Goal: Transaction & Acquisition: Download file/media

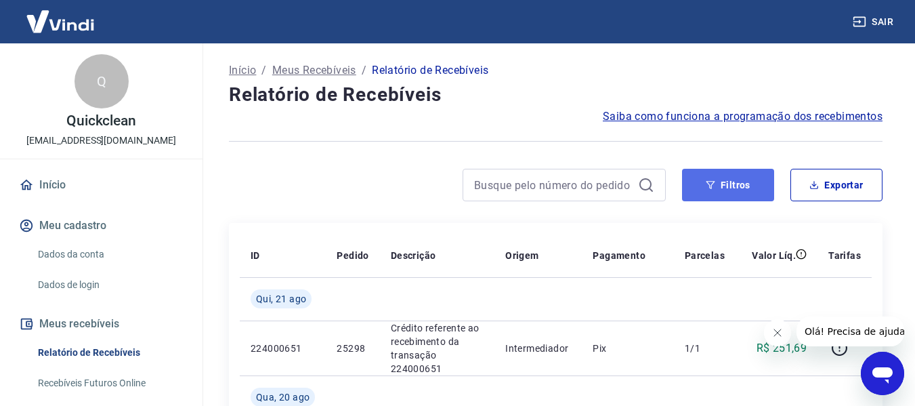
click at [748, 180] on button "Filtros" at bounding box center [728, 185] width 92 height 32
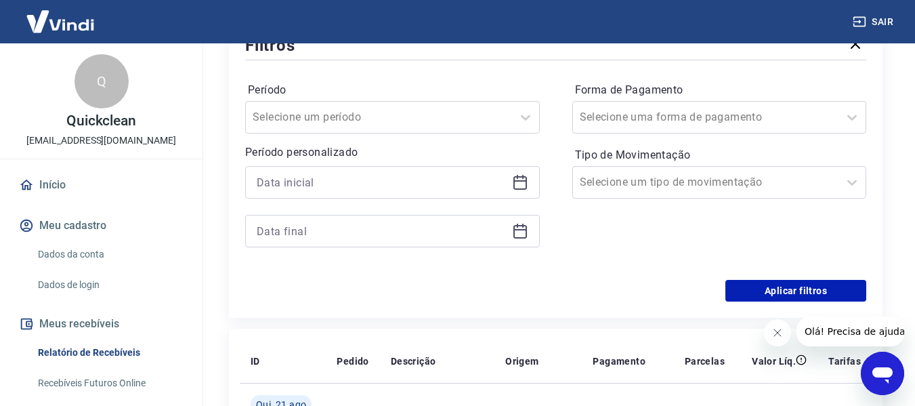
scroll to position [203, 0]
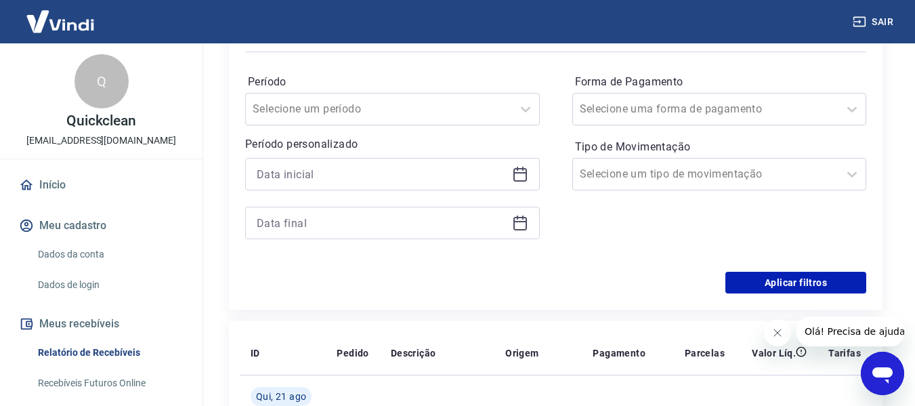
click at [517, 178] on icon at bounding box center [520, 174] width 16 height 16
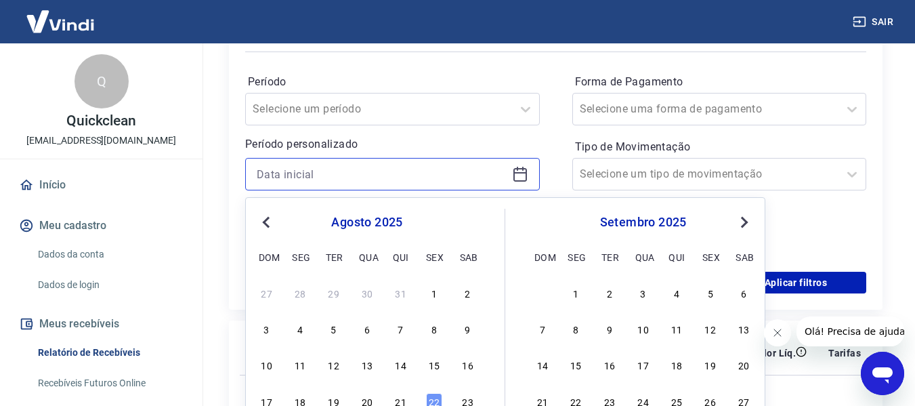
scroll to position [338, 0]
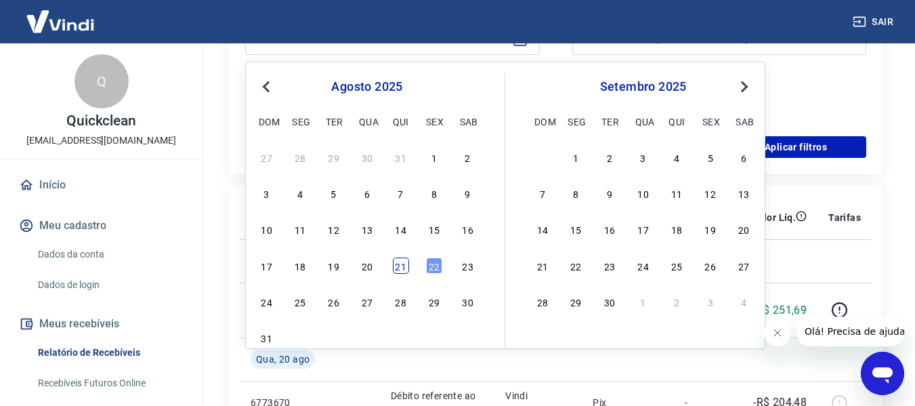
click at [394, 261] on div "21" at bounding box center [401, 265] width 16 height 16
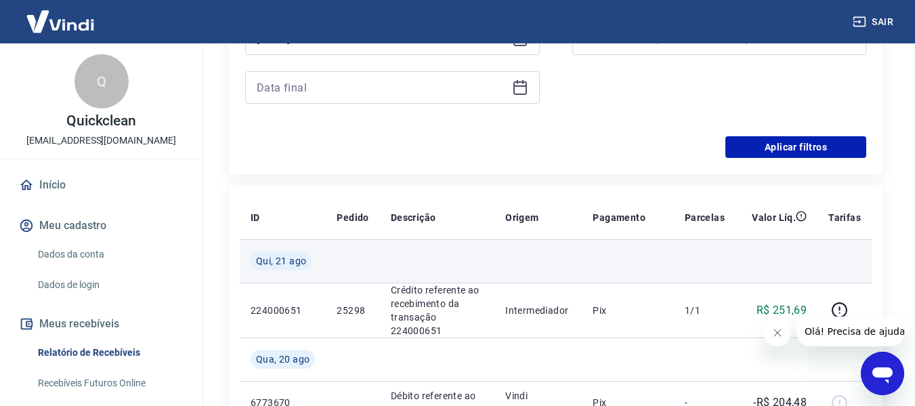
type input "[DATE]"
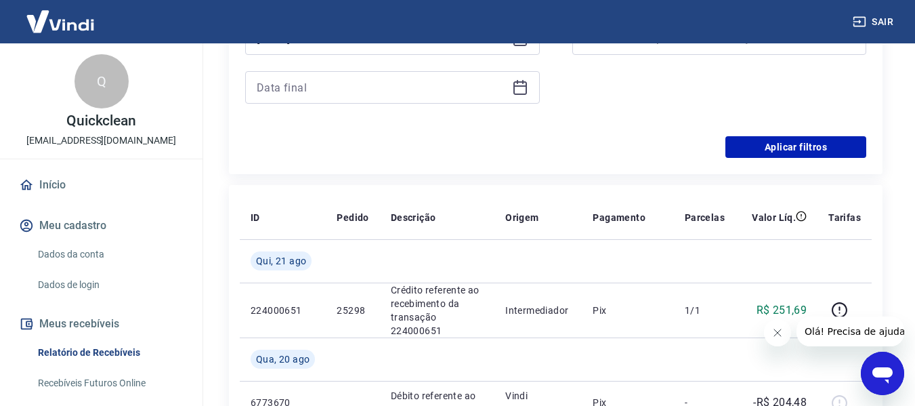
scroll to position [203, 0]
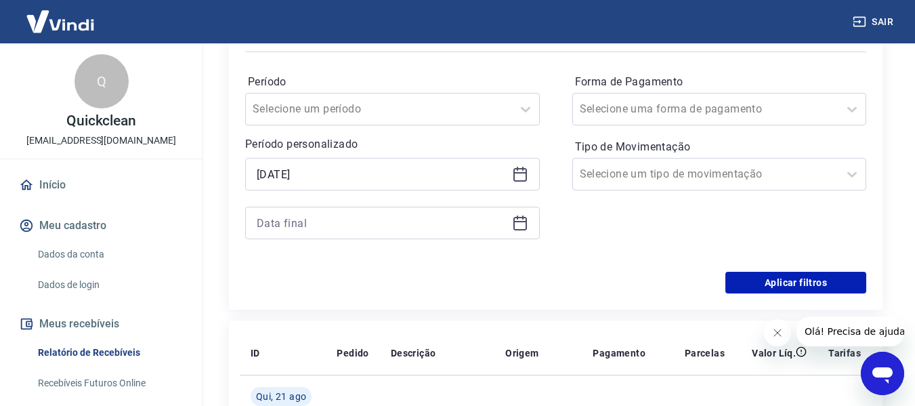
click at [521, 222] on icon at bounding box center [520, 221] width 14 height 1
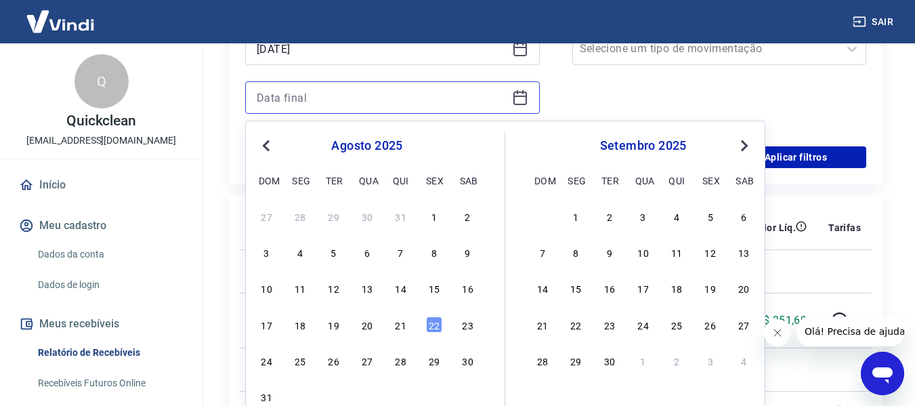
scroll to position [338, 0]
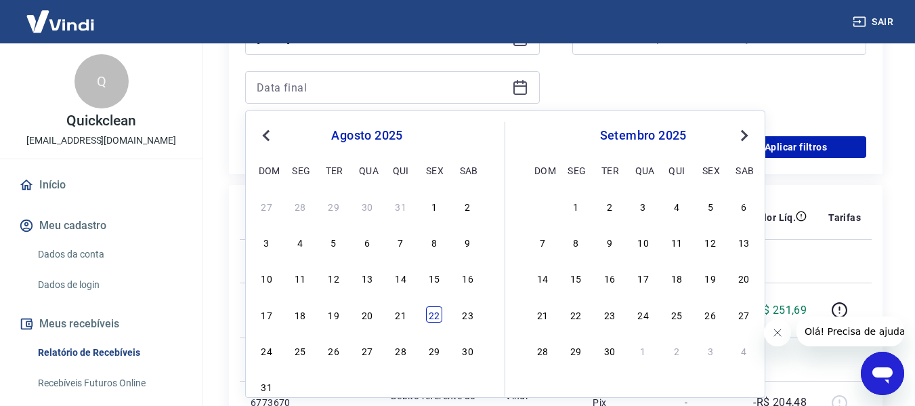
click at [428, 309] on div "22" at bounding box center [434, 314] width 16 height 16
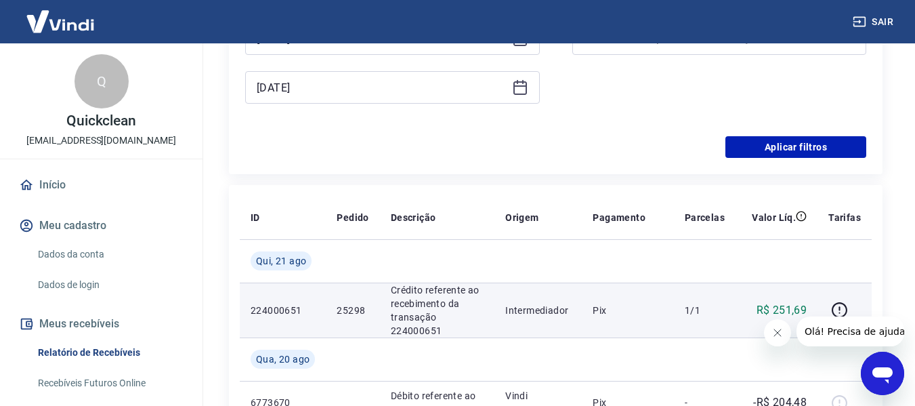
type input "[DATE]"
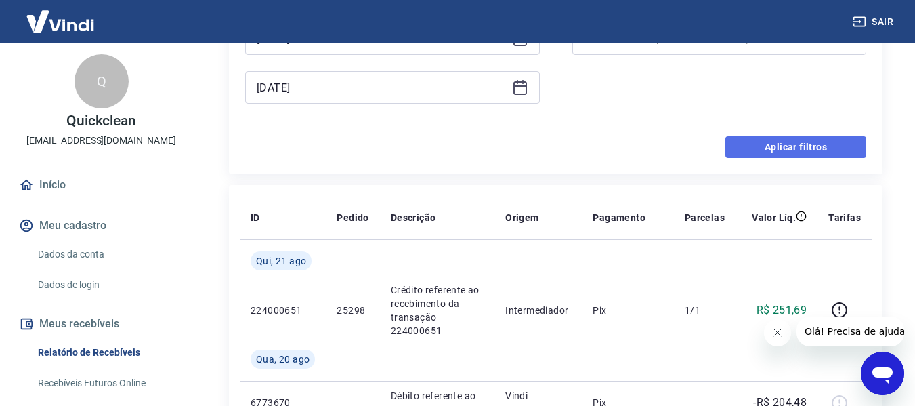
click at [731, 152] on button "Aplicar filtros" at bounding box center [795, 147] width 141 height 22
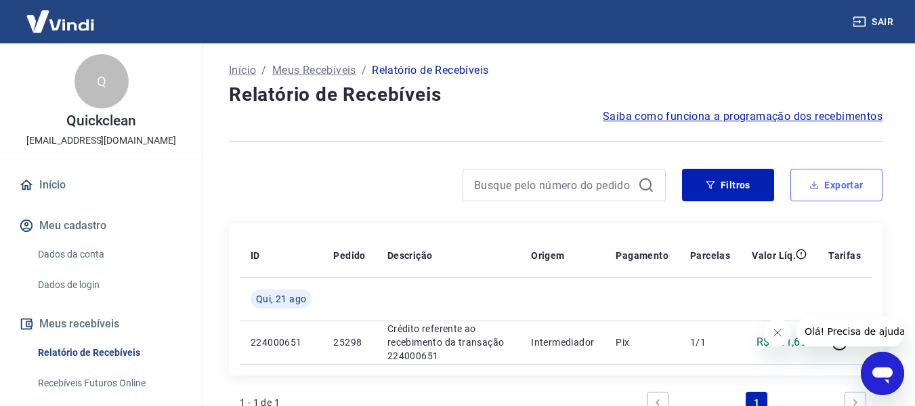
click at [815, 173] on button "Exportar" at bounding box center [836, 185] width 92 height 32
type input "[DATE]"
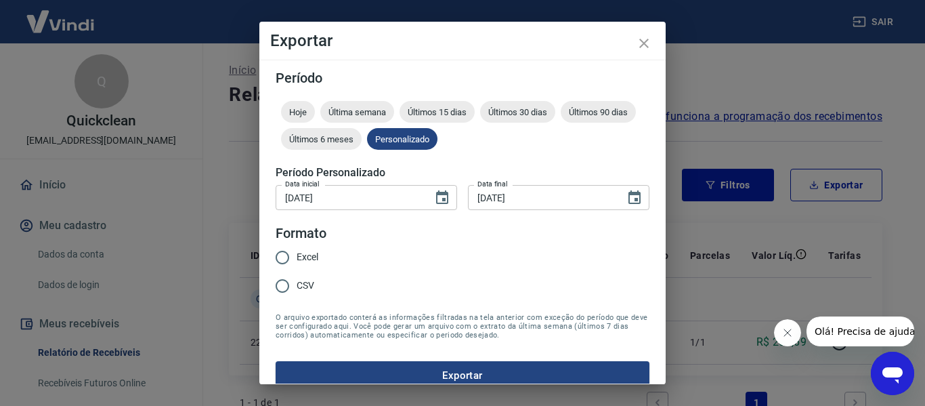
click at [307, 257] on span "Excel" at bounding box center [308, 257] width 22 height 14
click at [297, 257] on input "Excel" at bounding box center [282, 257] width 28 height 28
radio input "true"
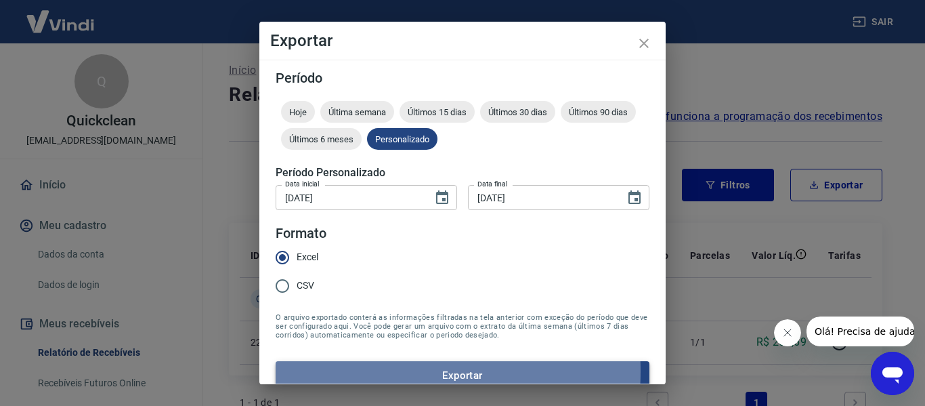
click at [375, 371] on button "Exportar" at bounding box center [463, 375] width 374 height 28
